Goal: Information Seeking & Learning: Check status

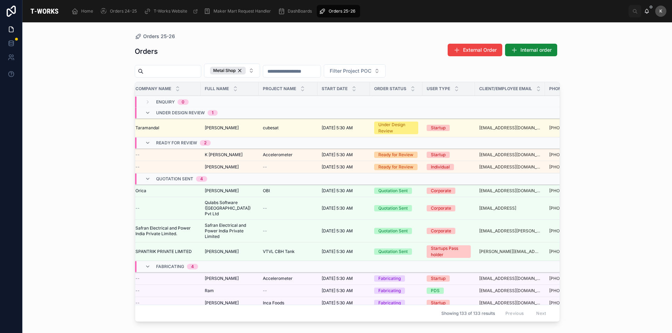
scroll to position [0, 57]
click at [222, 156] on span "K [PERSON_NAME]" at bounding box center [223, 155] width 38 height 6
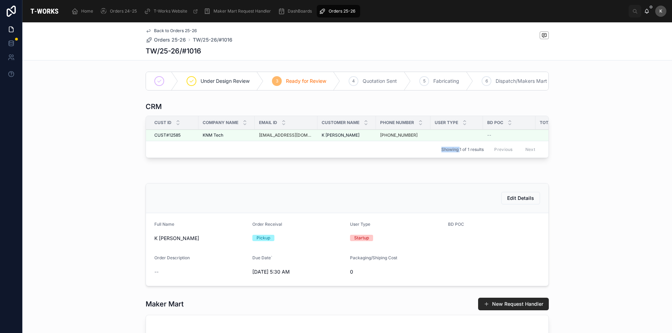
scroll to position [175, 0]
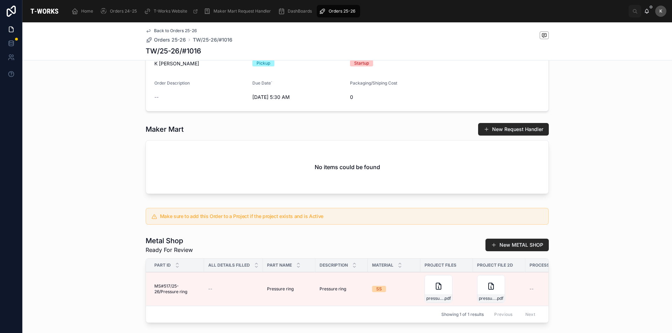
click at [591, 220] on div "Make sure to add this Order to a Project if the project exists and is Active" at bounding box center [346, 216] width 649 height 22
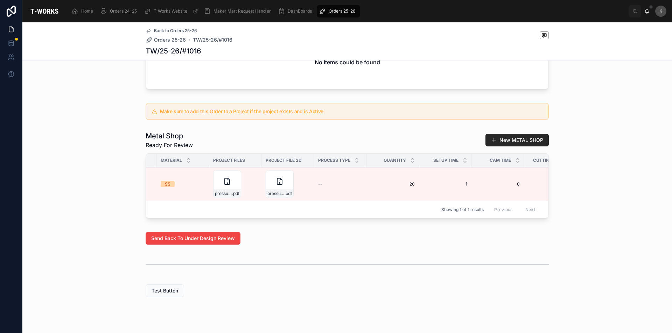
scroll to position [0, 177]
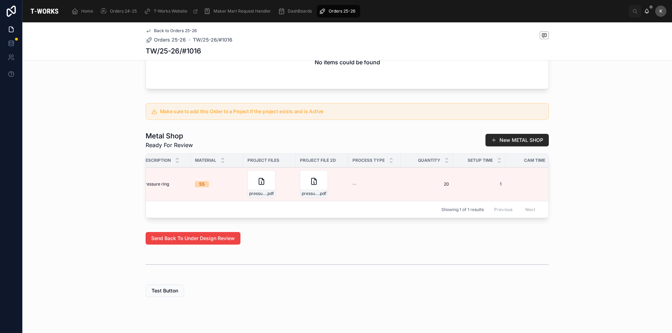
drag, startPoint x: 270, startPoint y: 225, endPoint x: 314, endPoint y: 223, distance: 44.1
click at [314, 218] on div "Showing 1 of 1 results Previous Next" at bounding box center [347, 209] width 402 height 17
click at [354, 198] on div "pressure_ring .pdf" at bounding box center [361, 184] width 28 height 28
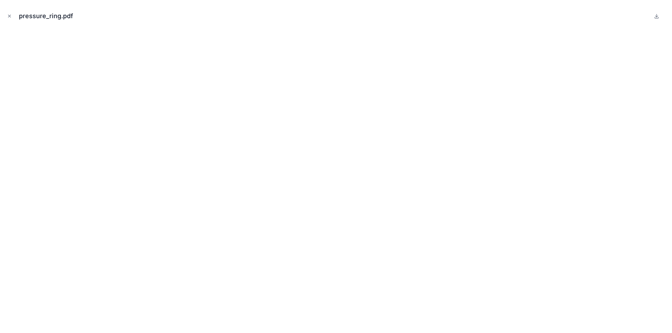
click at [10, 18] on icon "Close modal" at bounding box center [9, 16] width 5 height 5
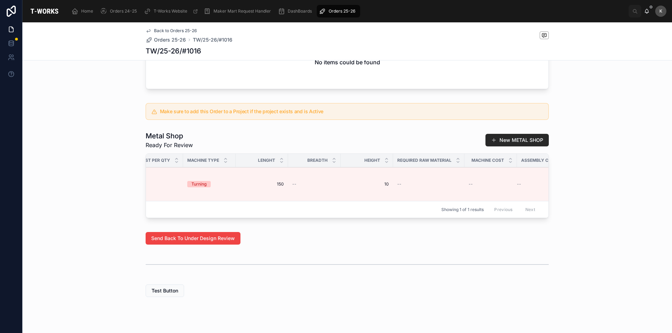
scroll to position [0, 967]
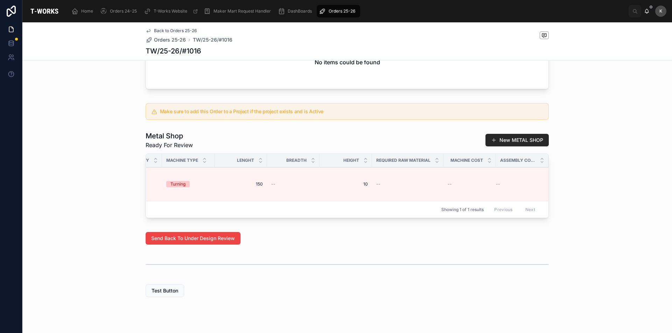
click at [0, 0] on span "Edit Details" at bounding box center [0, 0] width 0 height 0
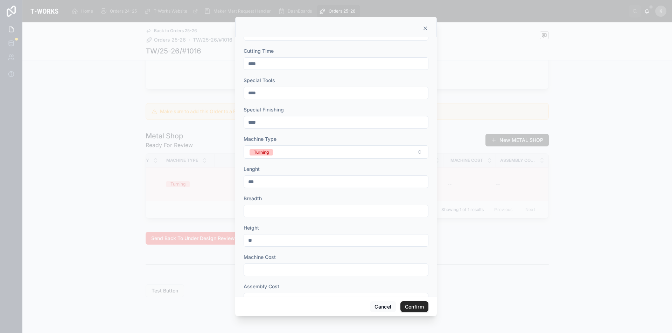
scroll to position [0, 0]
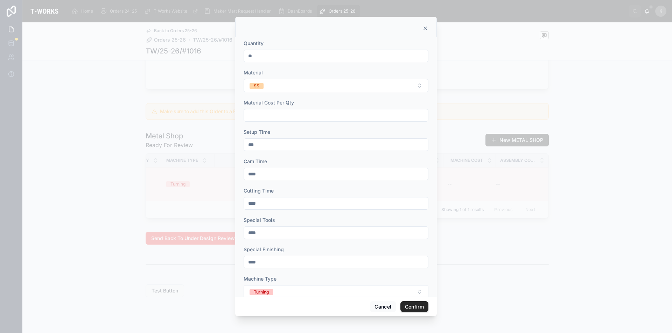
click at [427, 30] on icon at bounding box center [425, 29] width 6 height 6
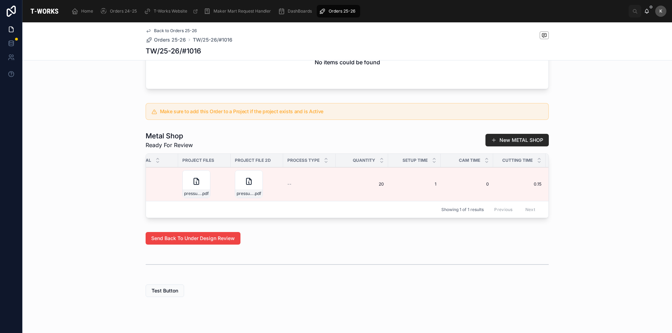
scroll to position [0, 130]
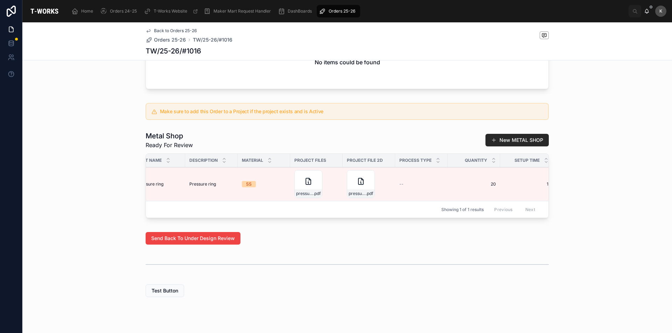
drag, startPoint x: 294, startPoint y: 228, endPoint x: 343, endPoint y: 225, distance: 49.7
click at [343, 218] on div "Showing 1 of 1 results Previous Next" at bounding box center [347, 209] width 402 height 17
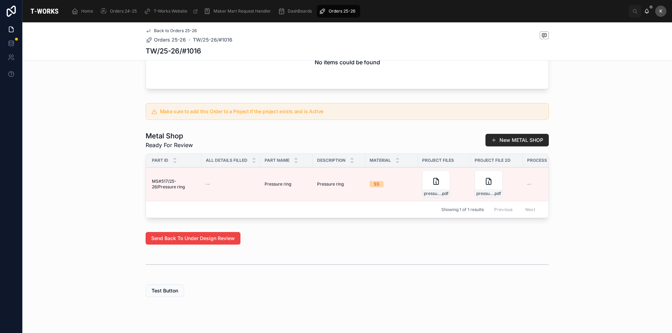
scroll to position [0, 0]
click at [483, 198] on div "pressure_ring .pdf" at bounding box center [491, 184] width 28 height 28
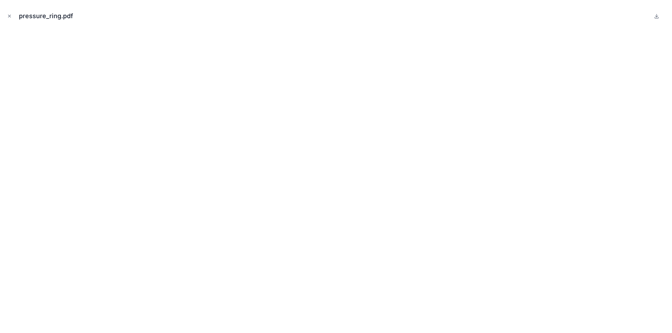
click at [11, 17] on icon "Close modal" at bounding box center [9, 16] width 5 height 5
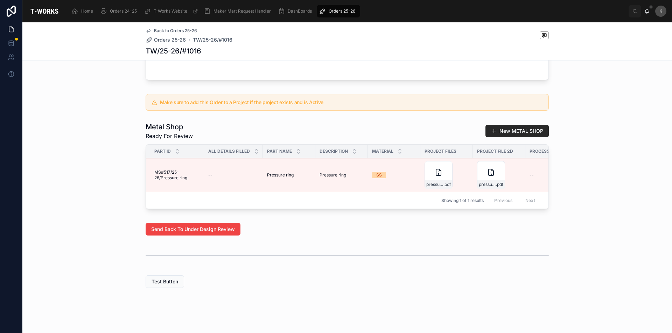
scroll to position [272, 0]
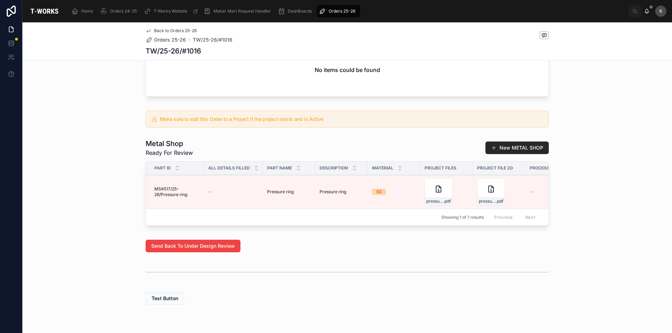
click at [481, 203] on div "pressure_ring .pdf" at bounding box center [491, 192] width 28 height 28
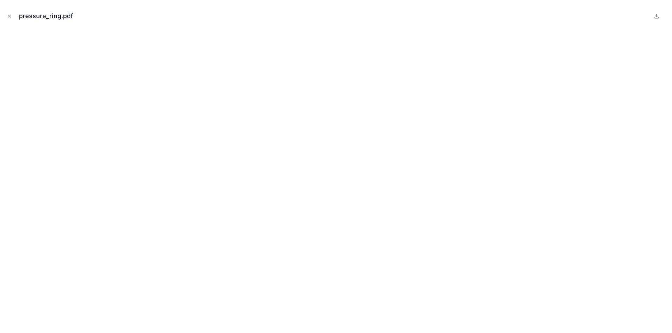
click at [10, 17] on icon "Close modal" at bounding box center [9, 16] width 5 height 5
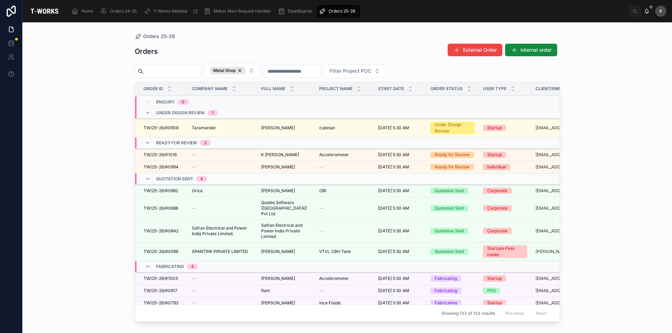
scroll to position [71, 0]
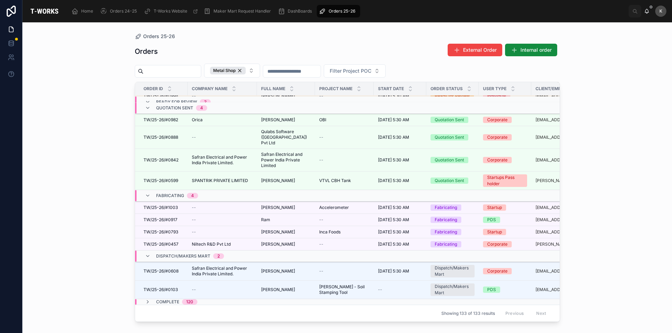
click at [145, 299] on icon at bounding box center [148, 302] width 6 height 6
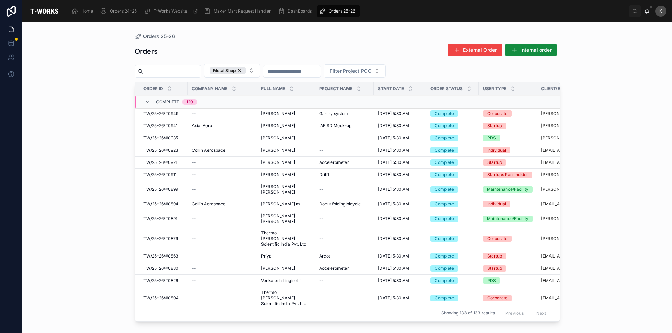
scroll to position [410, 0]
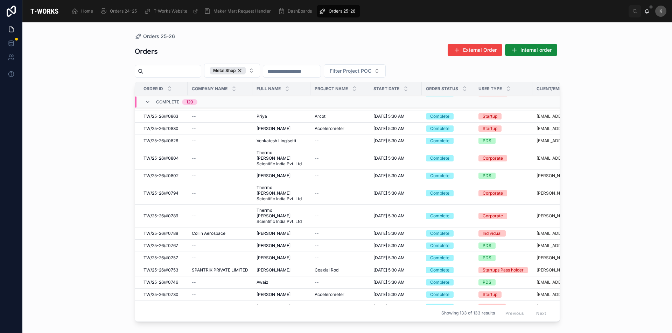
click at [283, 132] on span "[PERSON_NAME]" at bounding box center [273, 129] width 34 height 6
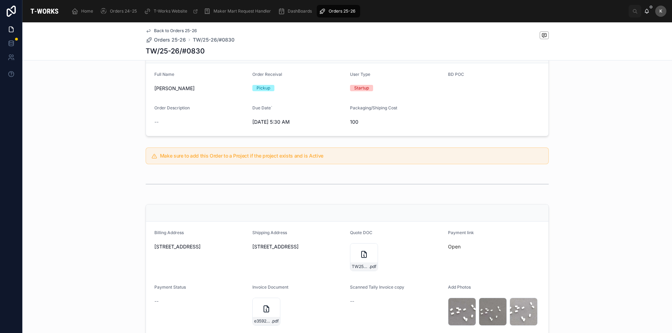
scroll to position [175, 0]
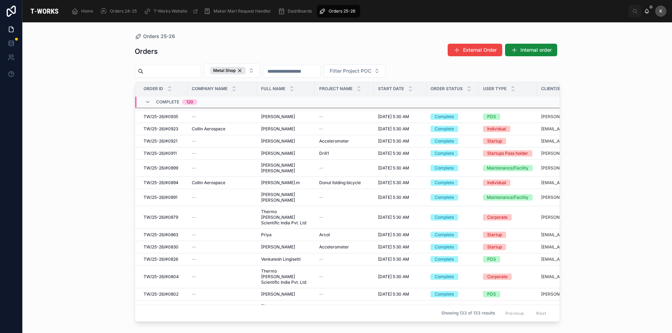
scroll to position [306, 0]
click at [286, 249] on span "[PERSON_NAME]" at bounding box center [278, 246] width 34 height 6
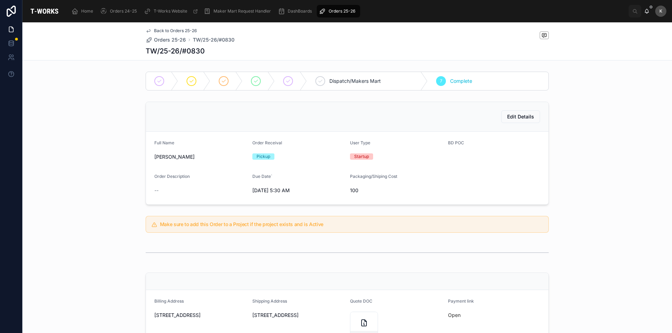
scroll to position [140, 0]
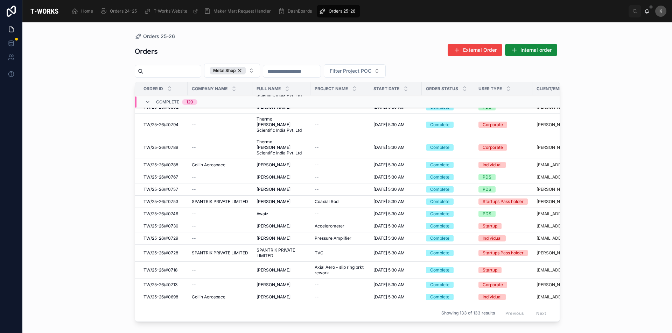
scroll to position [489, 0]
click at [275, 227] on span "[PERSON_NAME]" at bounding box center [273, 226] width 34 height 6
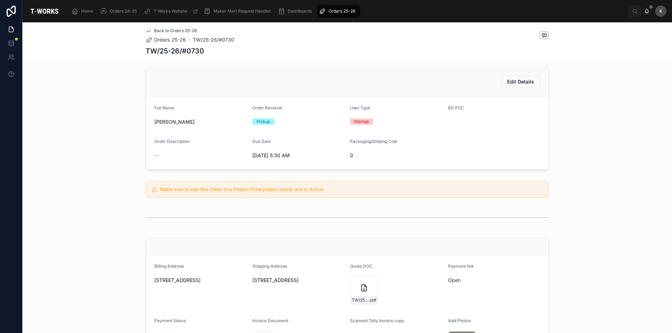
scroll to position [140, 0]
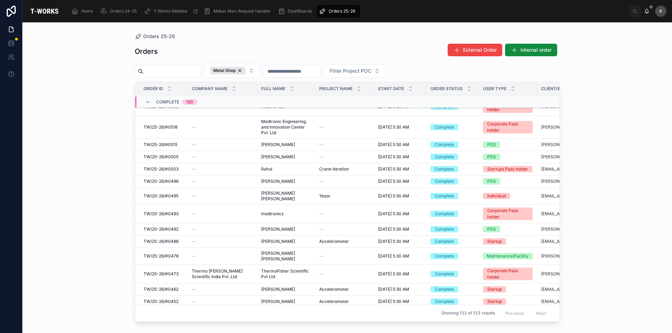
scroll to position [1013, 0]
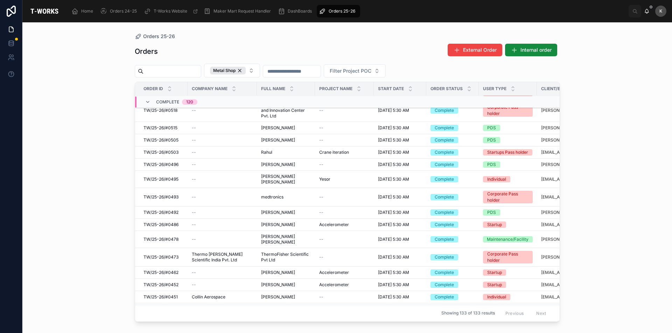
click at [284, 226] on span "[PERSON_NAME]" at bounding box center [278, 225] width 34 height 6
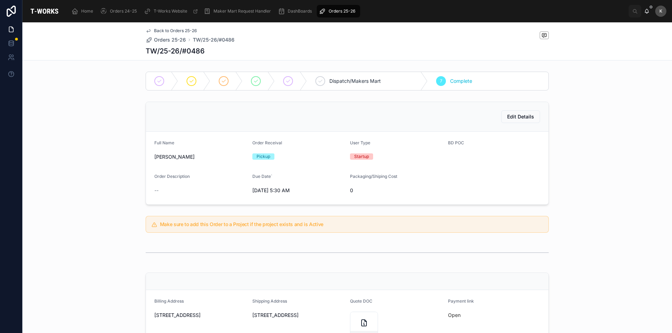
scroll to position [140, 0]
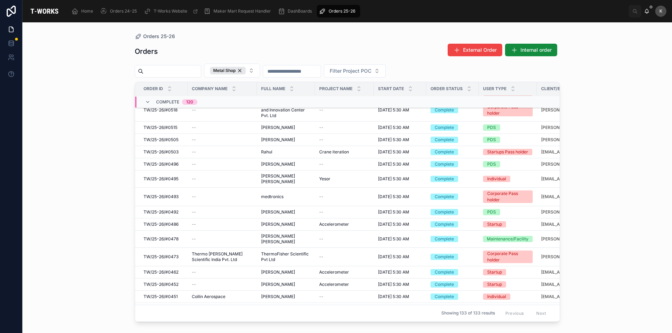
scroll to position [1049, 0]
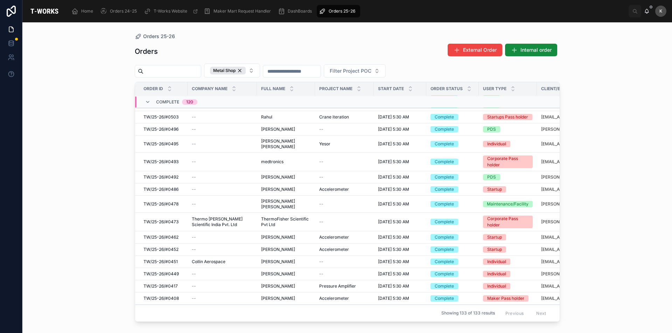
click at [287, 247] on span "[PERSON_NAME]" at bounding box center [278, 250] width 34 height 6
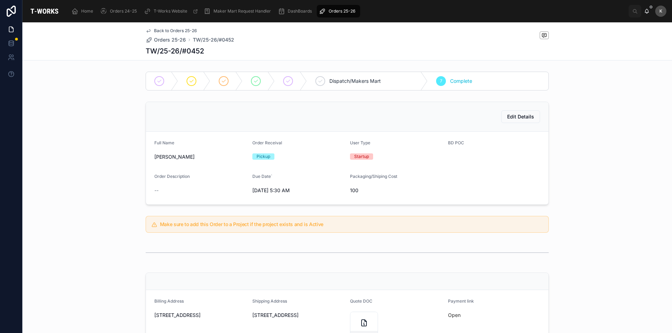
scroll to position [175, 0]
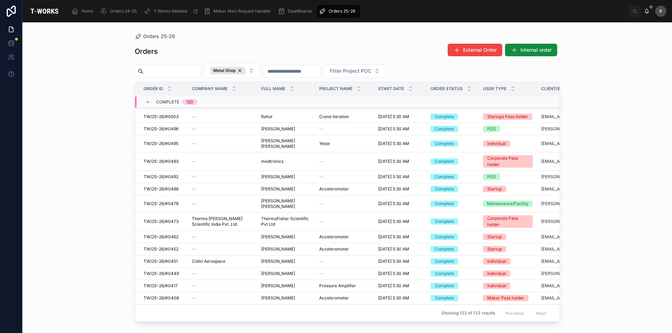
scroll to position [1154, 0]
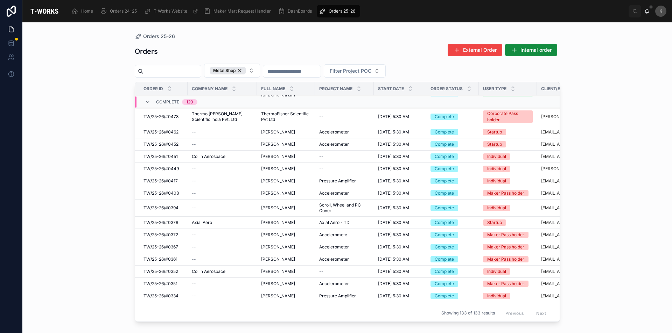
click at [274, 257] on span "[PERSON_NAME]" at bounding box center [278, 260] width 34 height 6
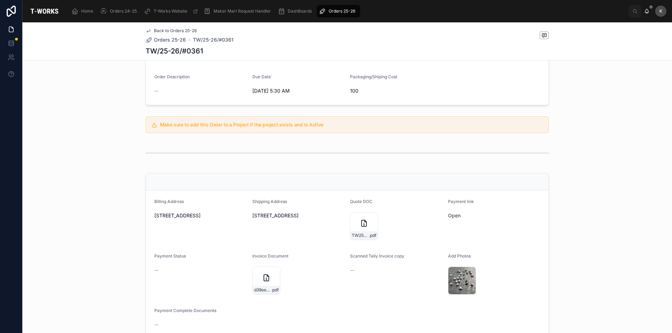
scroll to position [140, 0]
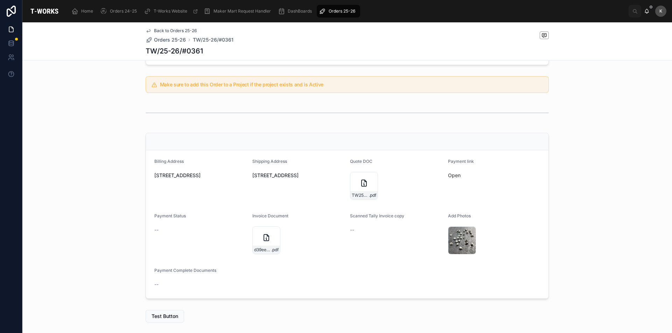
click at [457, 231] on div "704f54a5-3469-47e7-a43a-b00e66776078-IMG-20250616-WA0003 .jpg" at bounding box center [462, 241] width 28 height 28
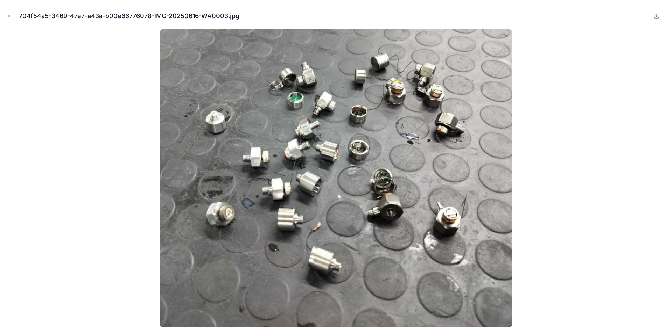
click at [10, 14] on icon "Close modal" at bounding box center [9, 16] width 5 height 5
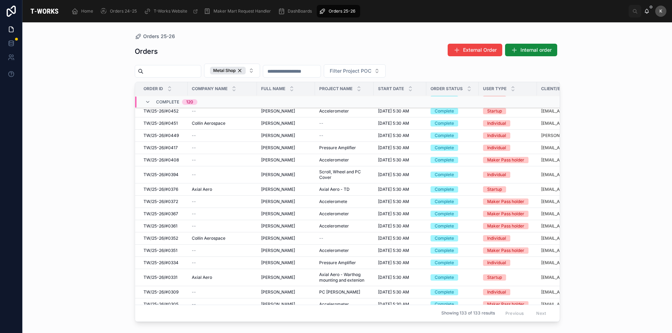
scroll to position [1258, 0]
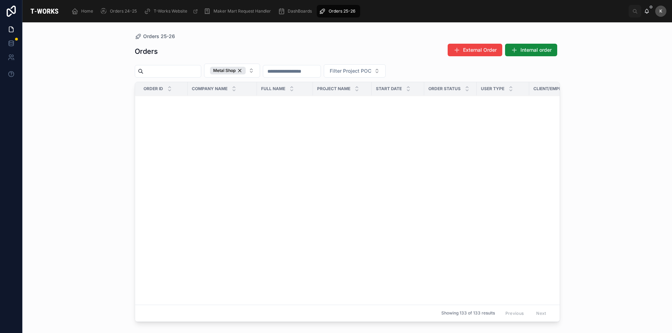
scroll to position [1697, 0]
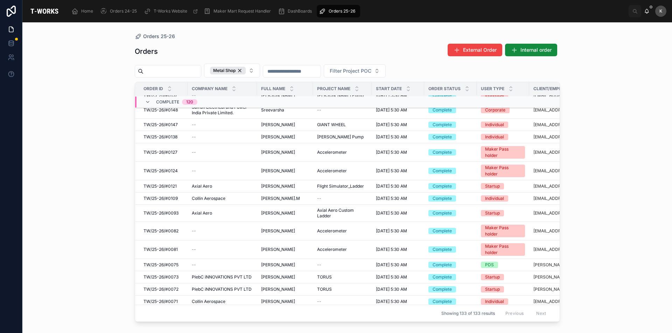
click at [286, 168] on span "[PERSON_NAME]" at bounding box center [278, 171] width 34 height 6
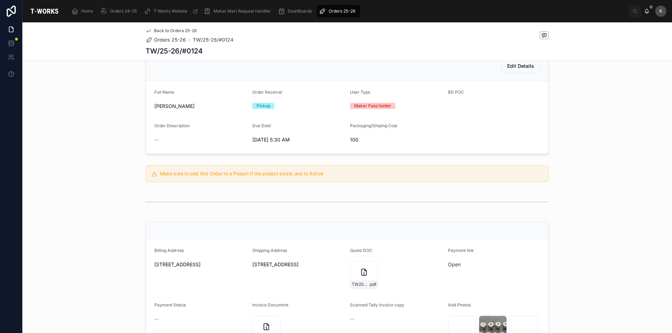
scroll to position [105, 0]
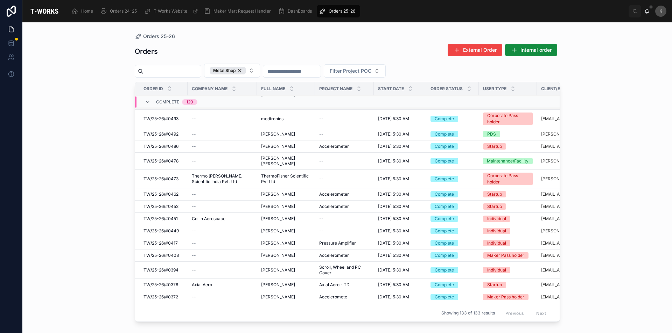
scroll to position [1197, 0]
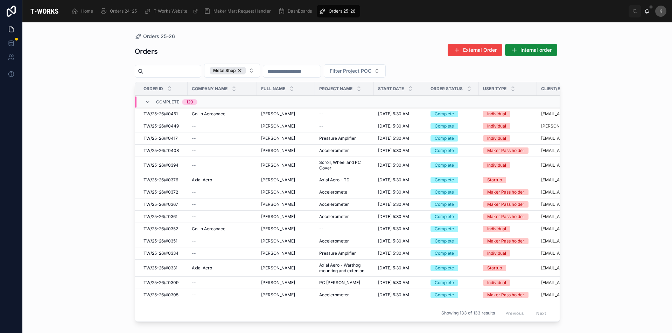
click at [278, 214] on span "[PERSON_NAME]" at bounding box center [278, 217] width 34 height 6
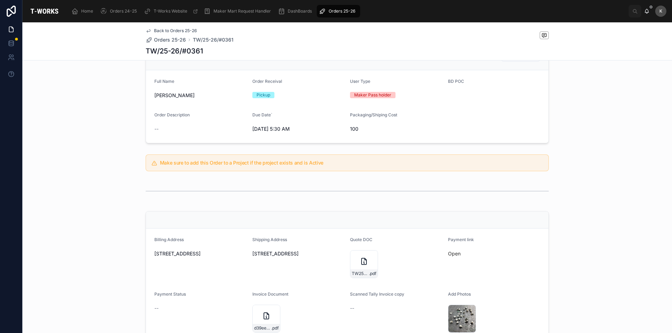
scroll to position [140, 0]
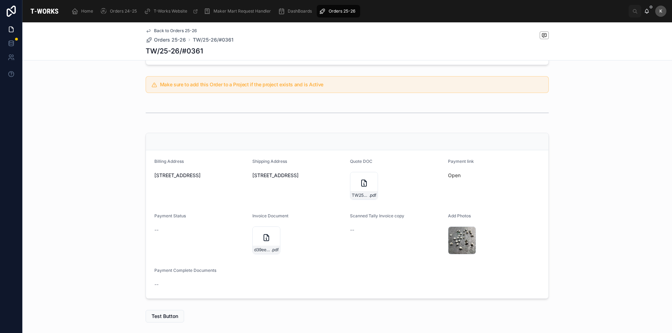
click at [455, 236] on div "704f54a5-3469-47e7-a43a-b00e66776078-IMG-20250616-WA0003 .jpg" at bounding box center [462, 241] width 28 height 28
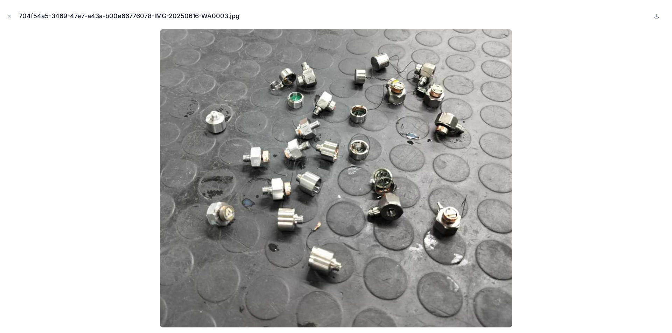
click at [7, 16] on icon "Close modal" at bounding box center [9, 16] width 5 height 5
